Goal: Transaction & Acquisition: Purchase product/service

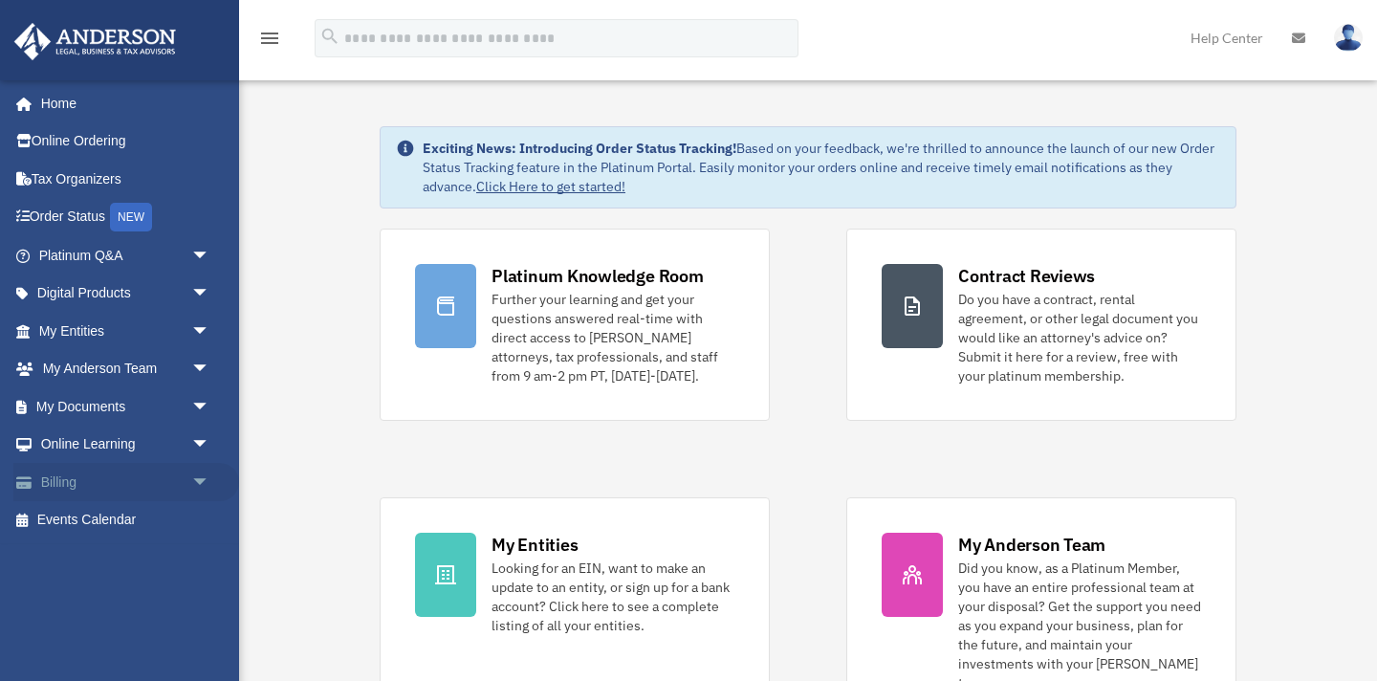
click at [53, 480] on link "Billing arrow_drop_down" at bounding box center [126, 482] width 226 height 38
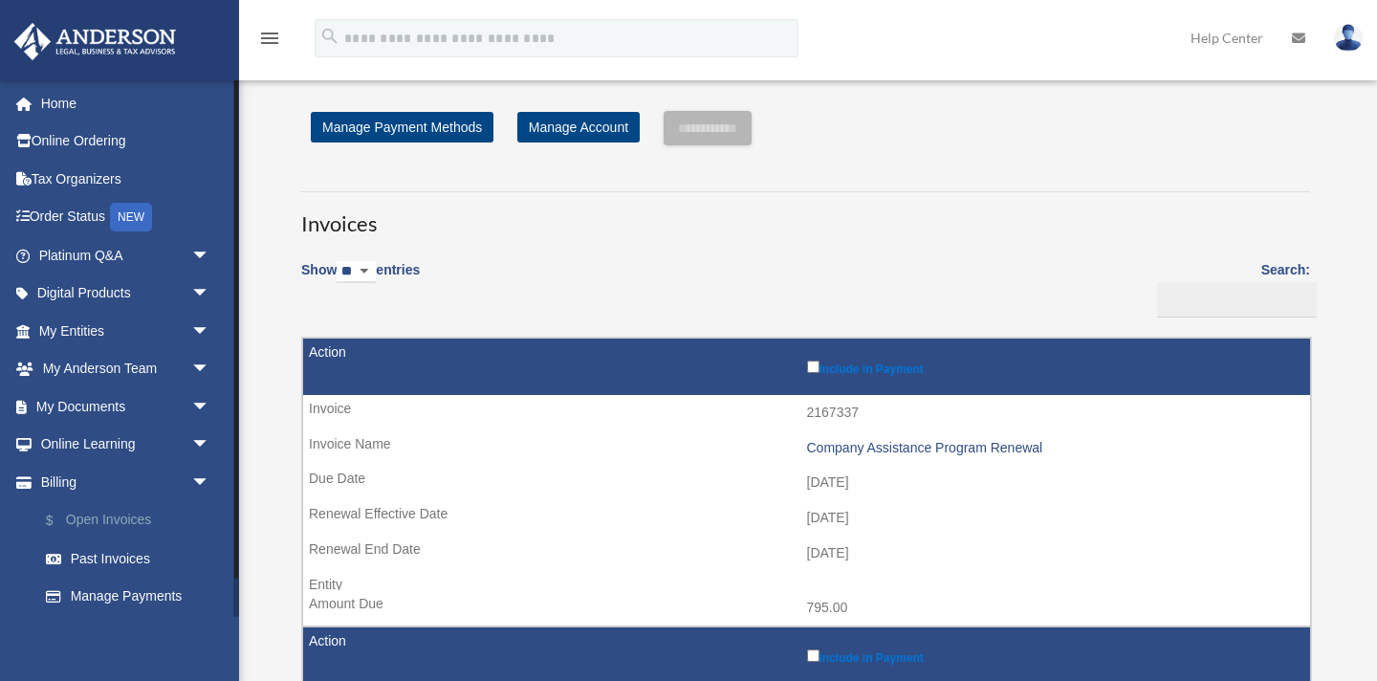
click at [121, 520] on link "$ Open Invoices" at bounding box center [133, 520] width 212 height 39
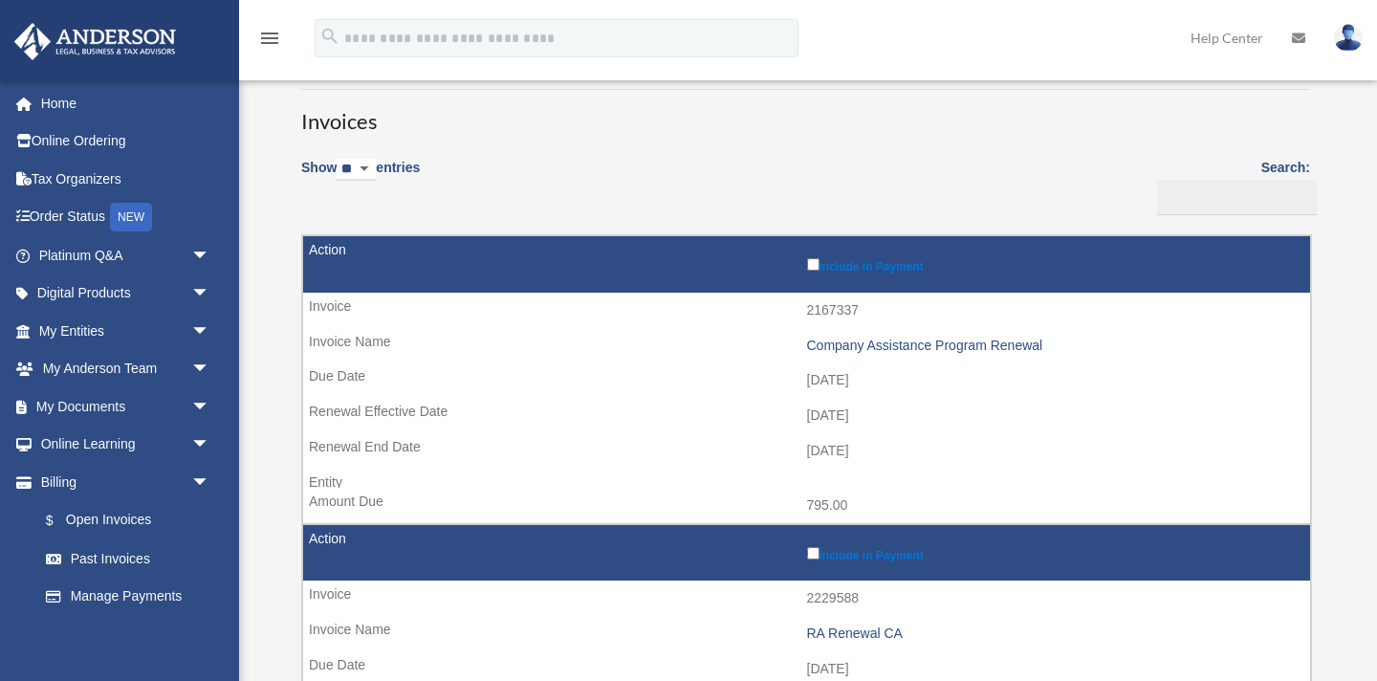
scroll to position [95, 0]
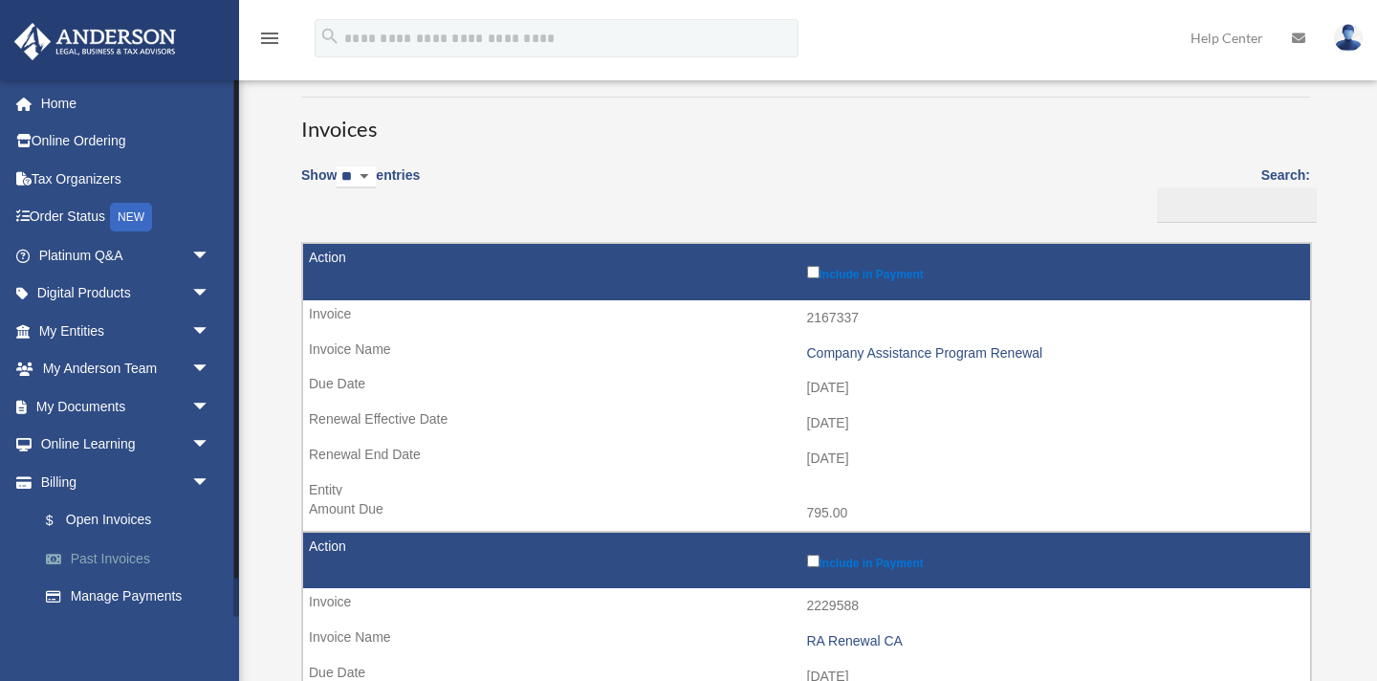
click at [119, 561] on link "Past Invoices" at bounding box center [133, 558] width 212 height 38
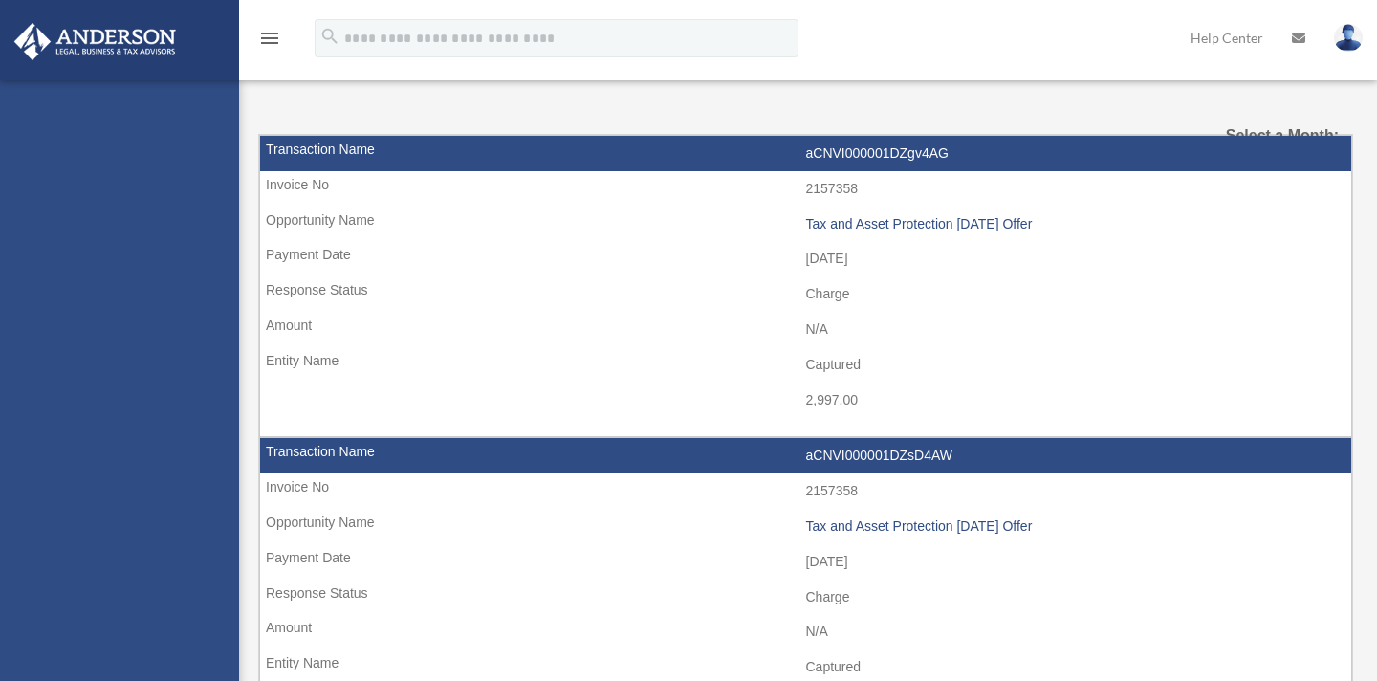
select select
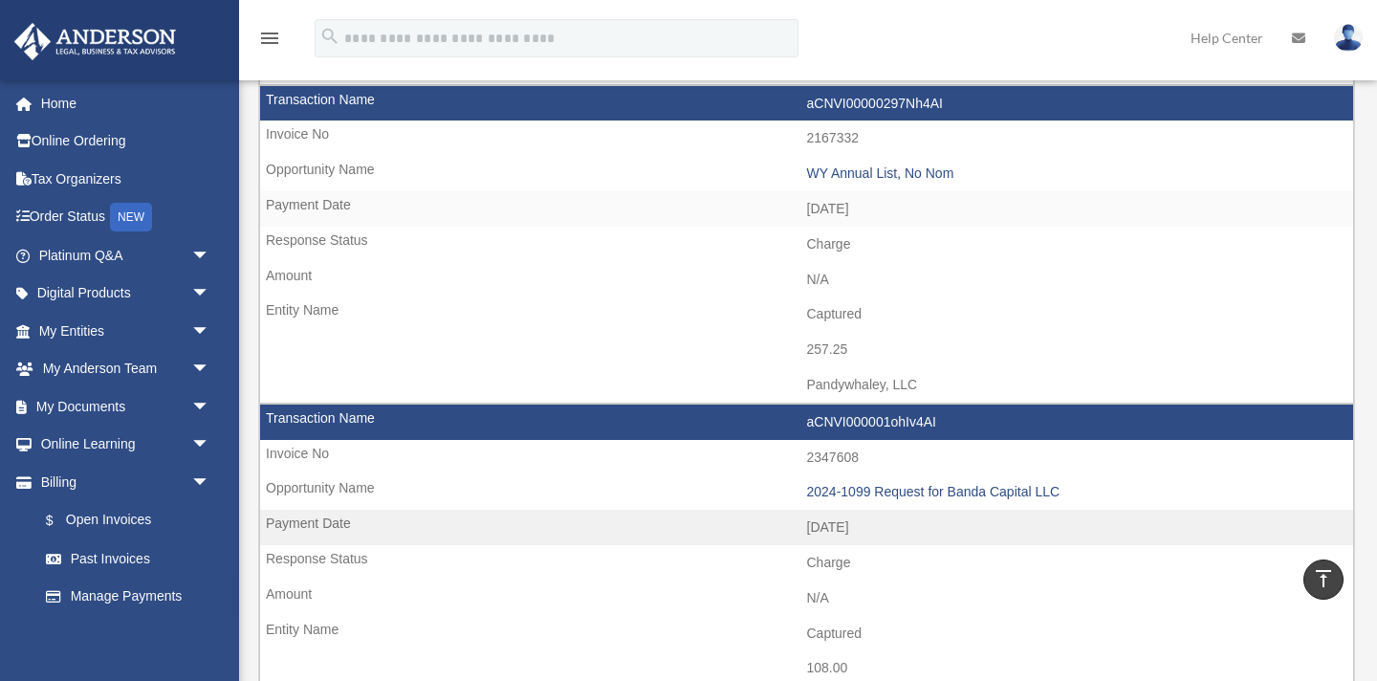
scroll to position [1698, 0]
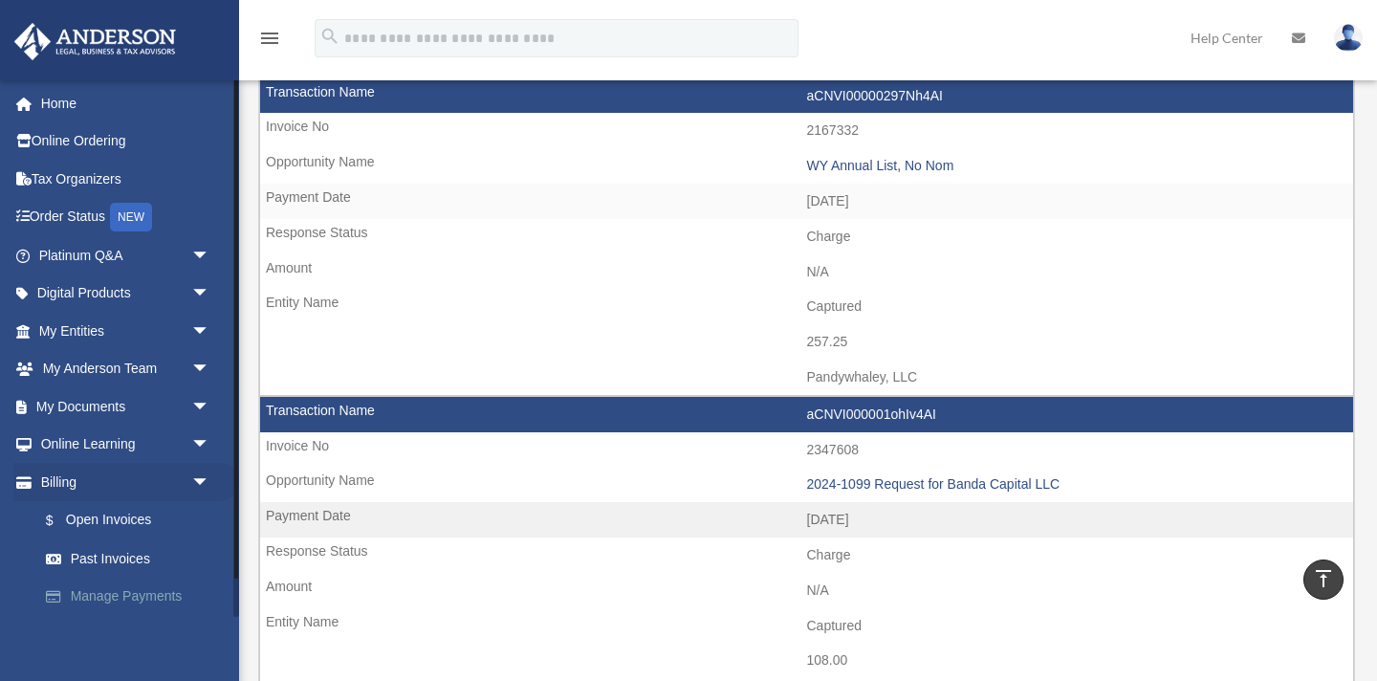
click at [107, 598] on link "Manage Payments" at bounding box center [133, 596] width 212 height 38
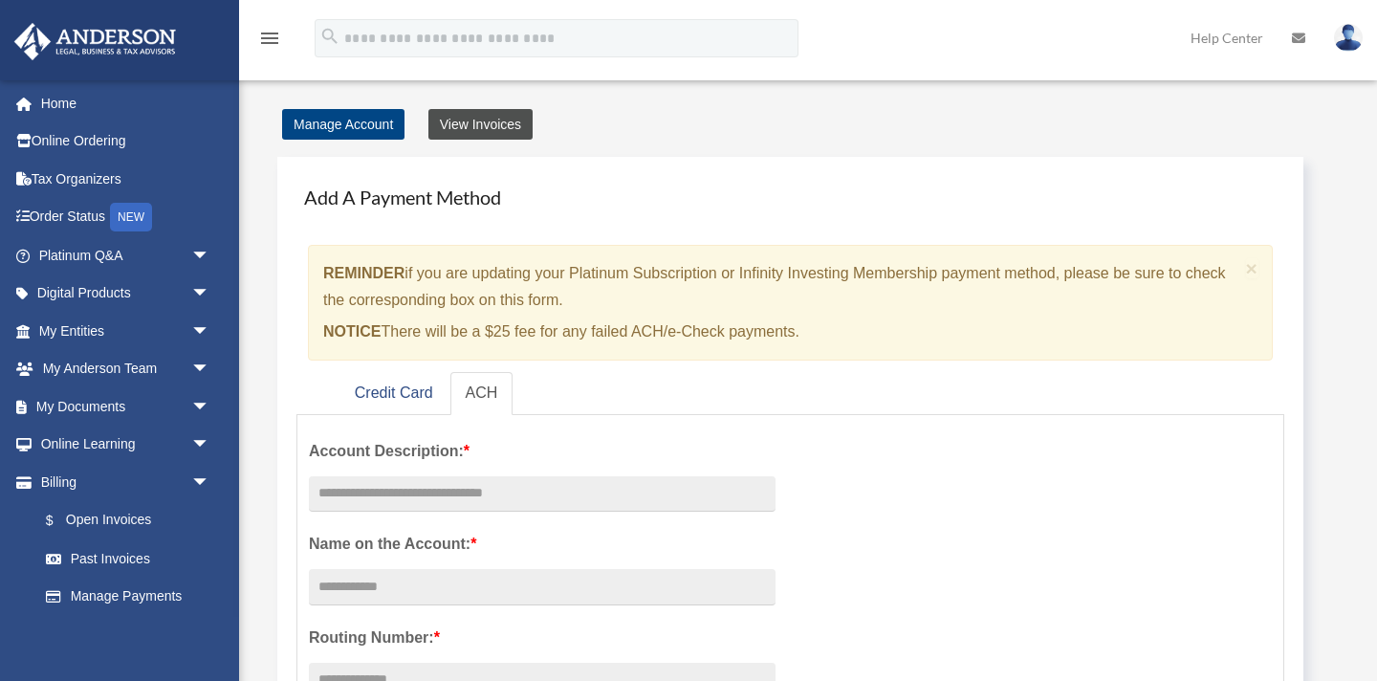
click at [489, 124] on link "View Invoices" at bounding box center [480, 124] width 104 height 31
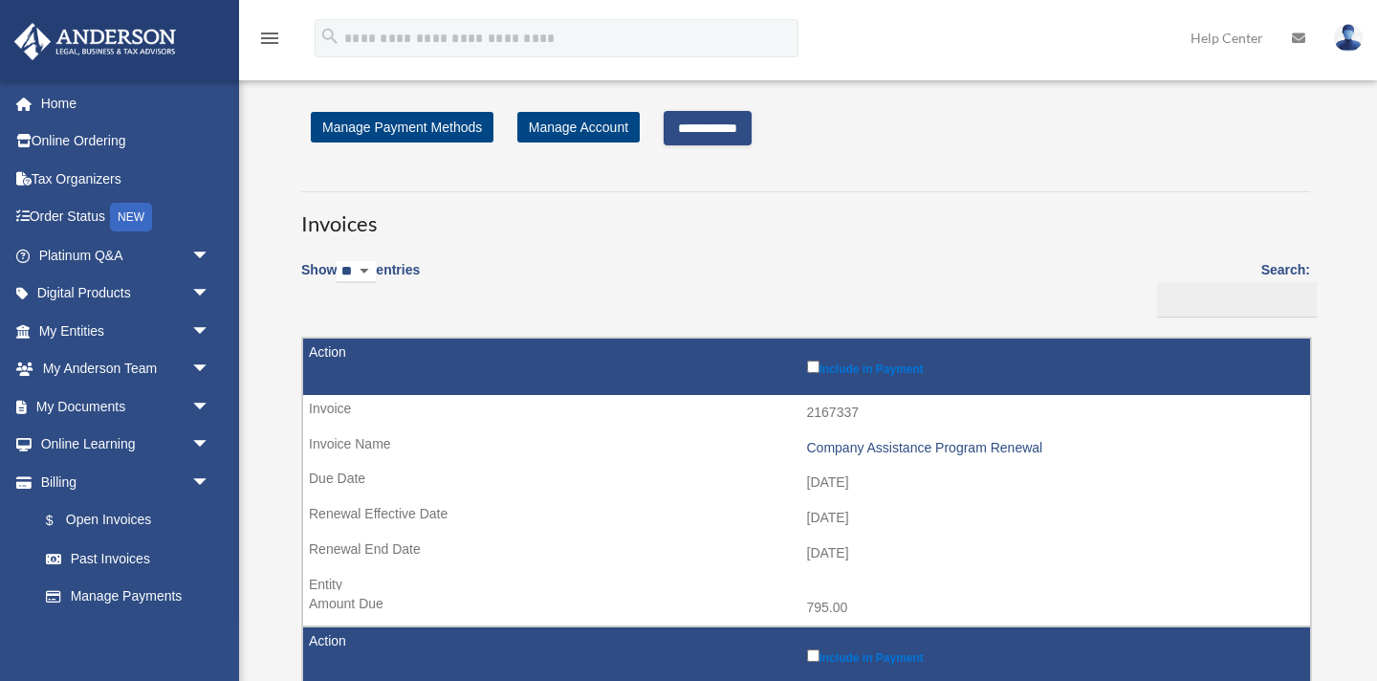
click at [719, 128] on input "**********" at bounding box center [707, 128] width 88 height 34
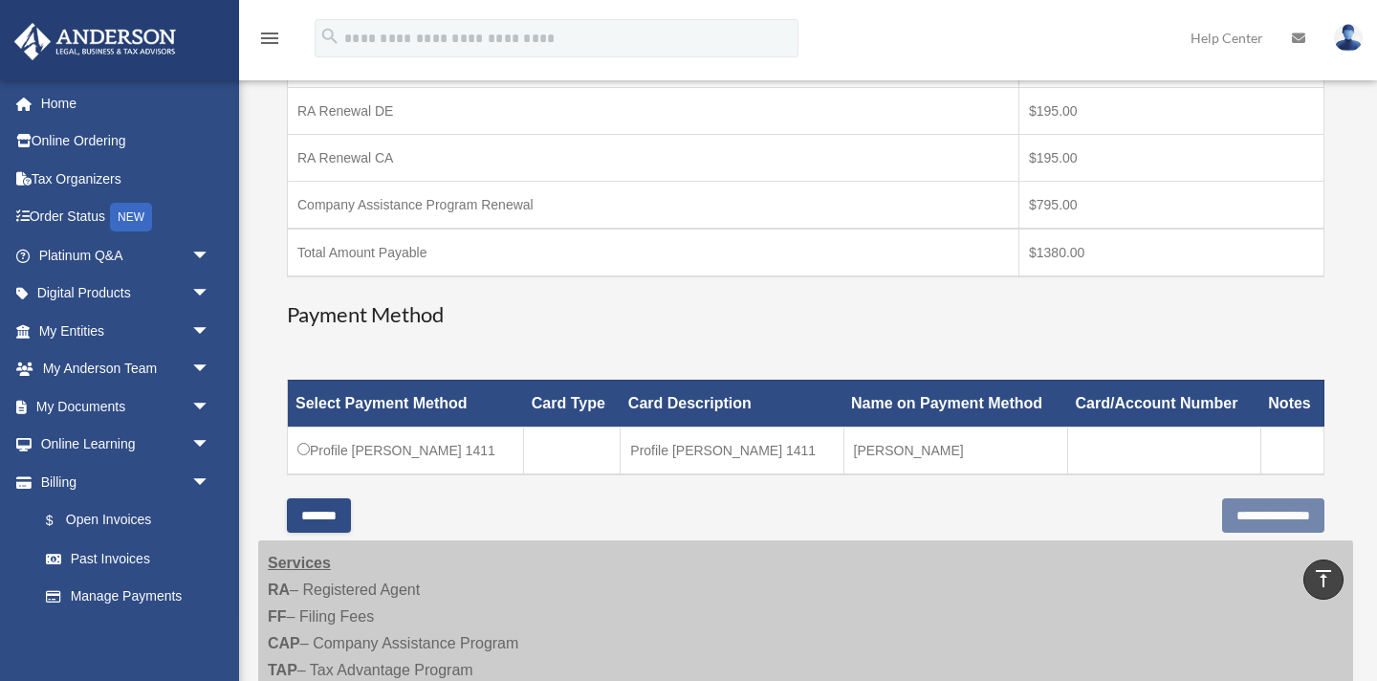
scroll to position [404, 0]
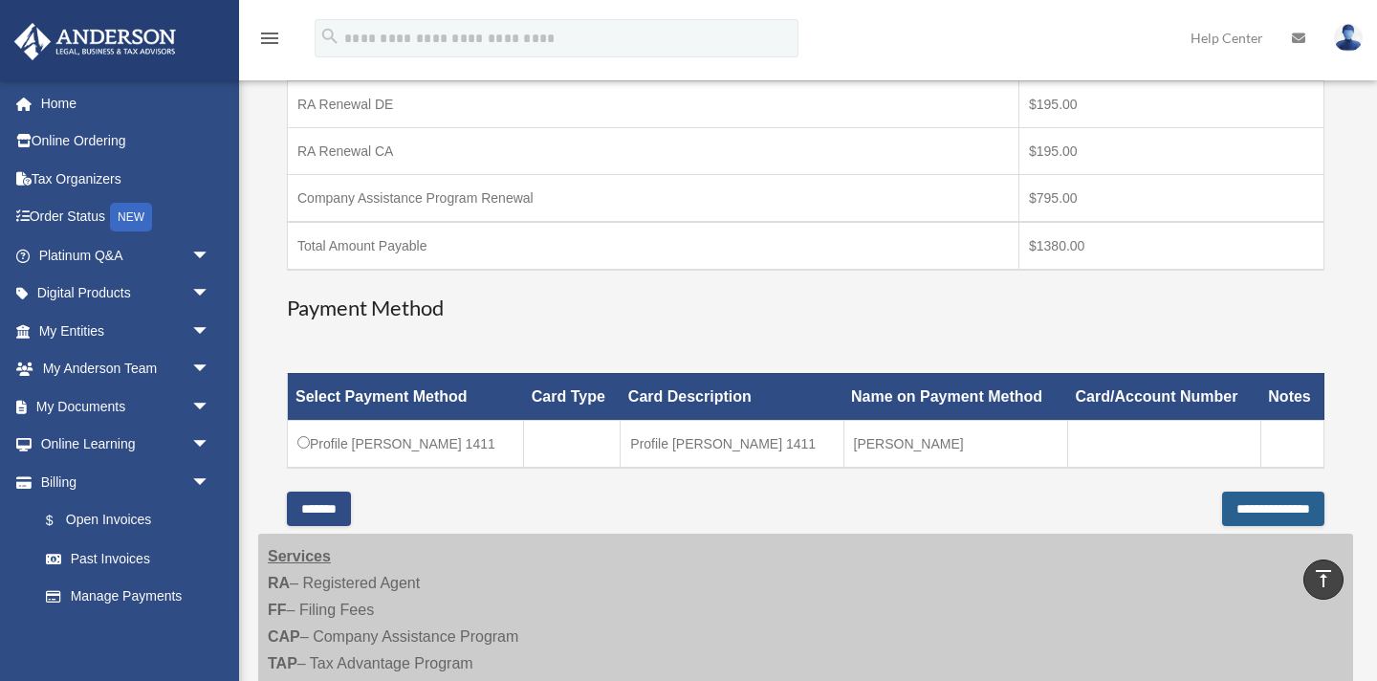
click at [1249, 509] on input "**********" at bounding box center [1273, 508] width 102 height 34
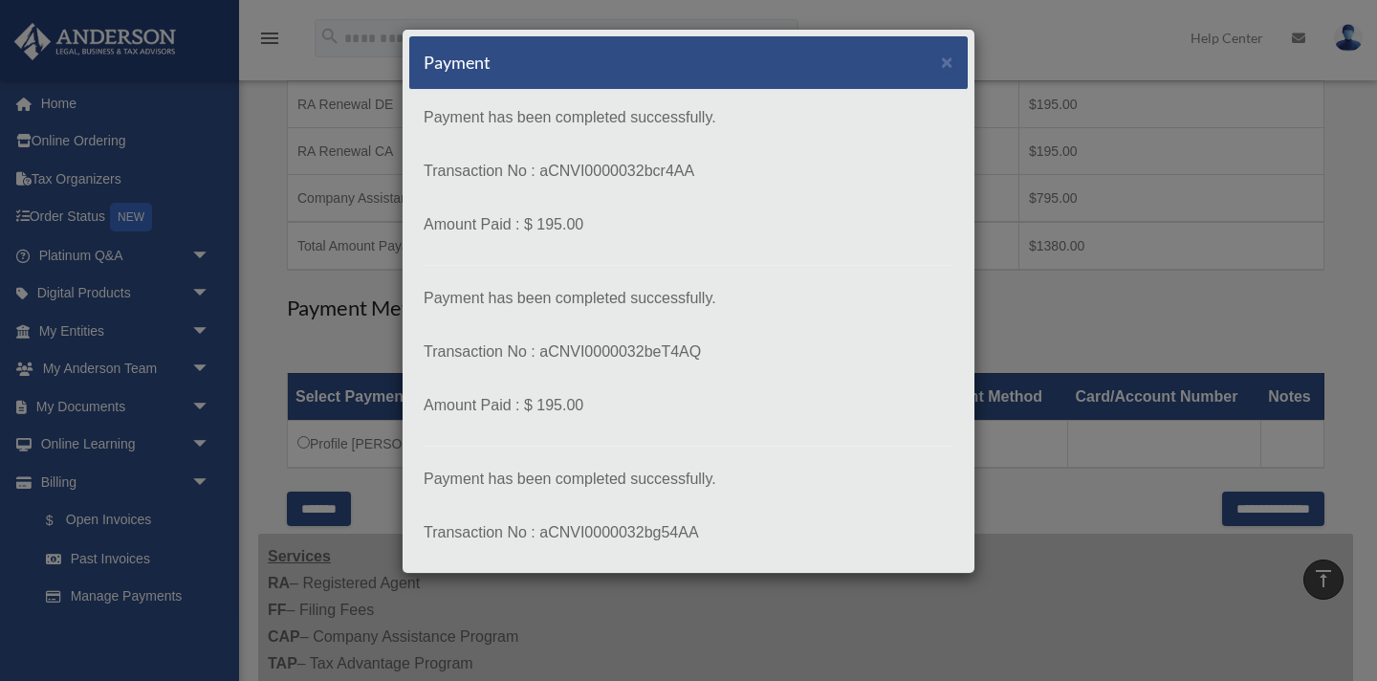
scroll to position [347, 0]
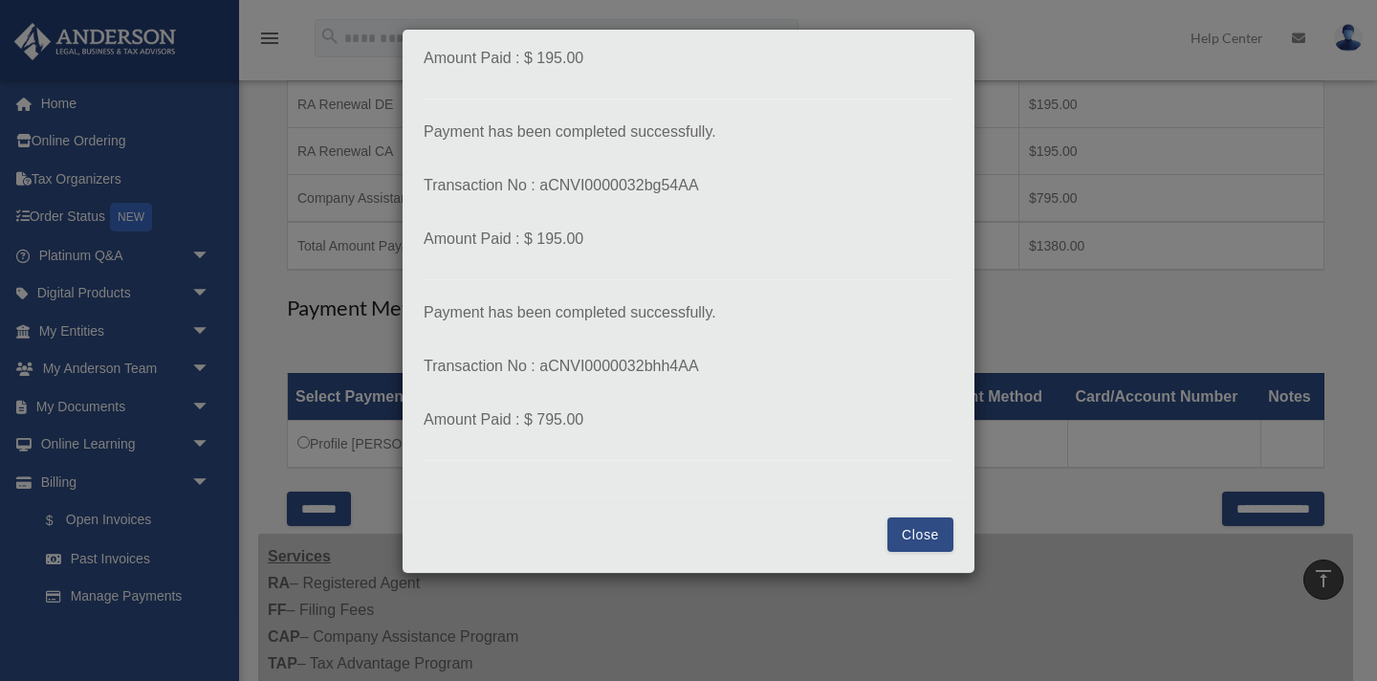
click at [921, 539] on button "Close" at bounding box center [920, 534] width 66 height 34
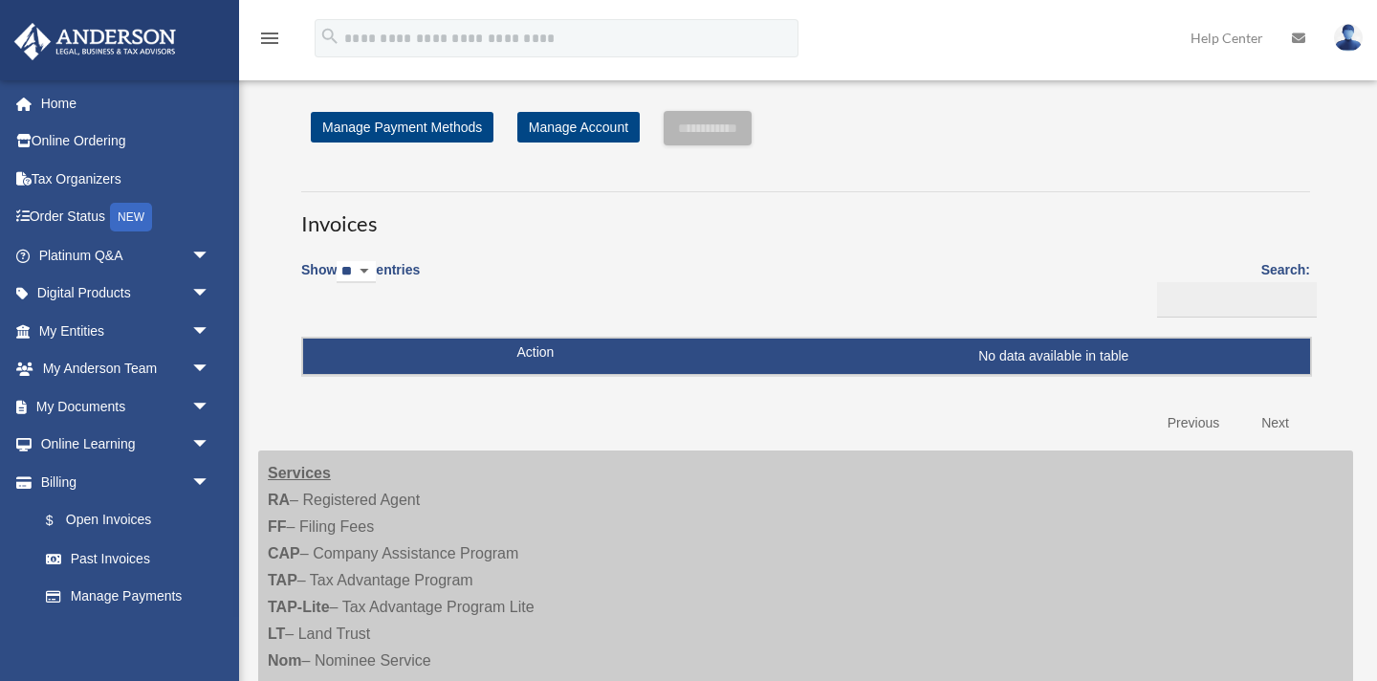
scroll to position [404, 0]
